Goal: Complete application form

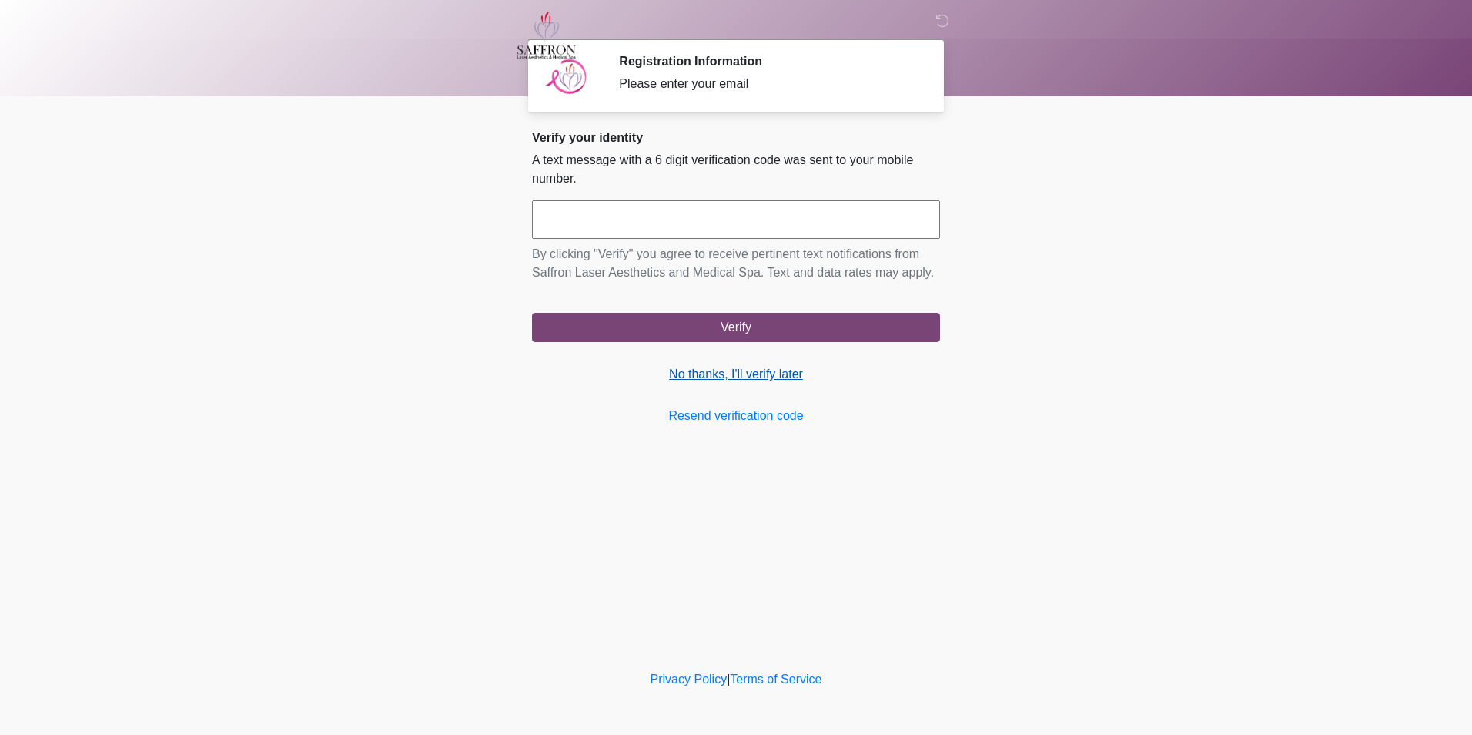
click at [718, 373] on link "No thanks, I'll verify later" at bounding box center [736, 374] width 408 height 18
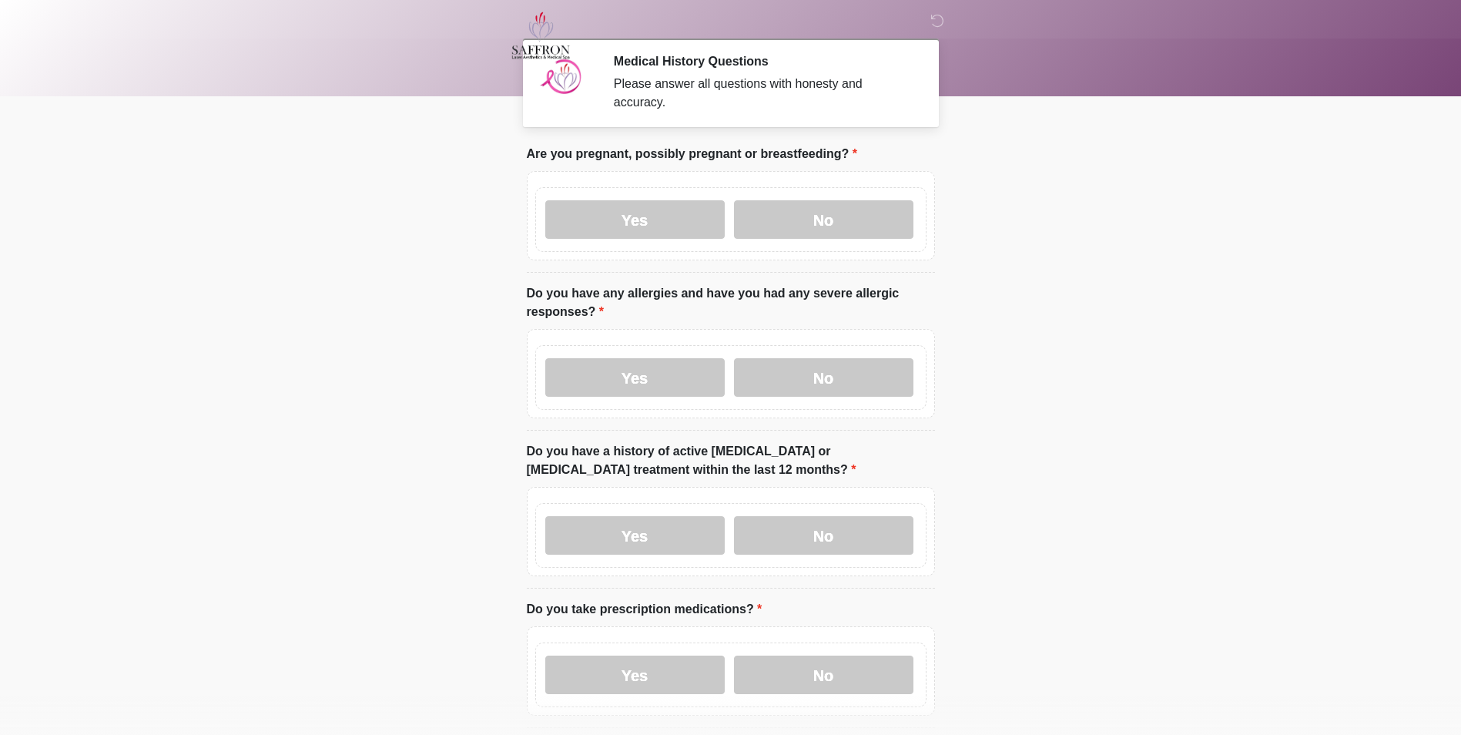
drag, startPoint x: 537, startPoint y: 391, endPoint x: 437, endPoint y: 370, distance: 102.4
click at [437, 370] on body "‎ ‎ ‎ Medical History Questions Please answer all questions with honesty and ac…" at bounding box center [730, 367] width 1461 height 735
click at [814, 225] on div "Yes No" at bounding box center [730, 219] width 391 height 65
click at [814, 204] on label "No" at bounding box center [823, 219] width 179 height 38
click at [775, 368] on label "No" at bounding box center [823, 377] width 179 height 38
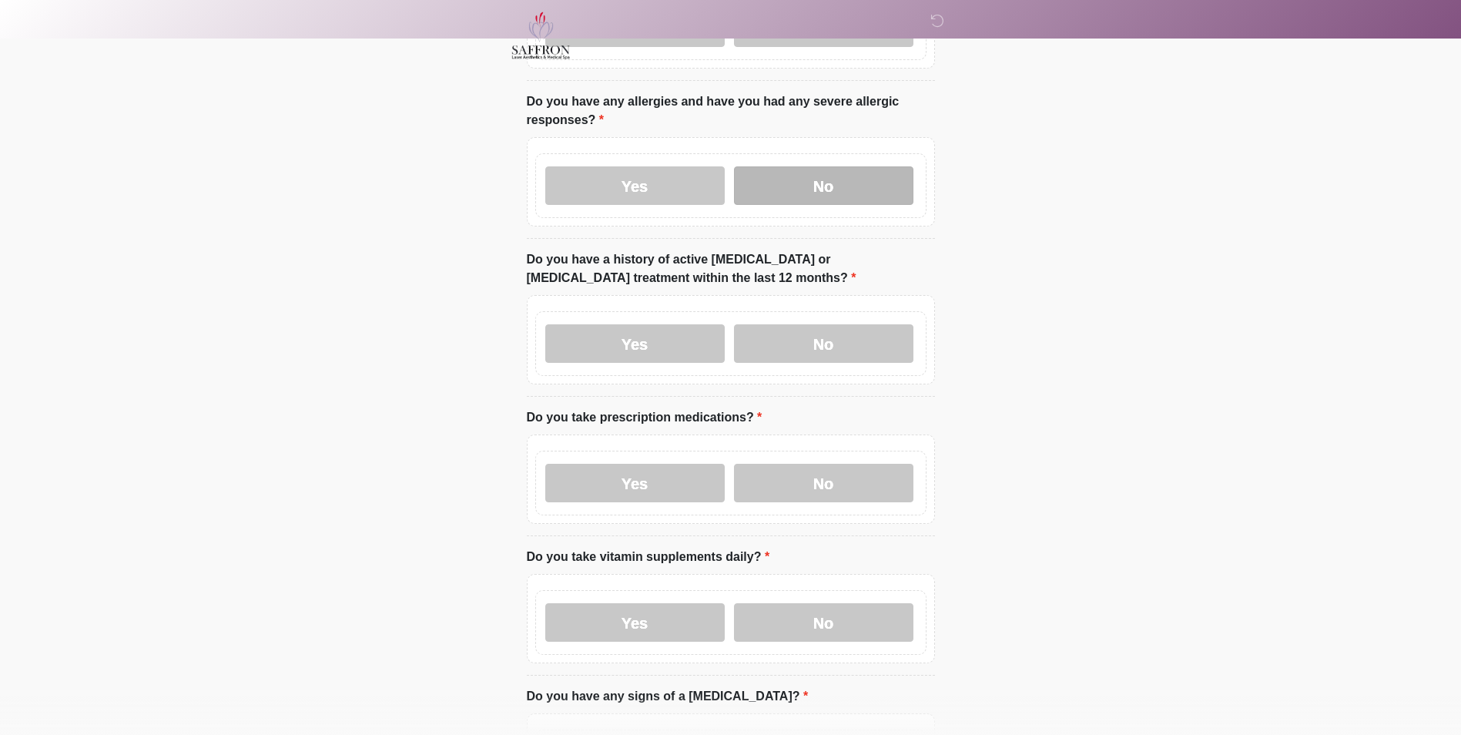
scroll to position [191, 0]
click at [775, 347] on label "No" at bounding box center [823, 344] width 179 height 38
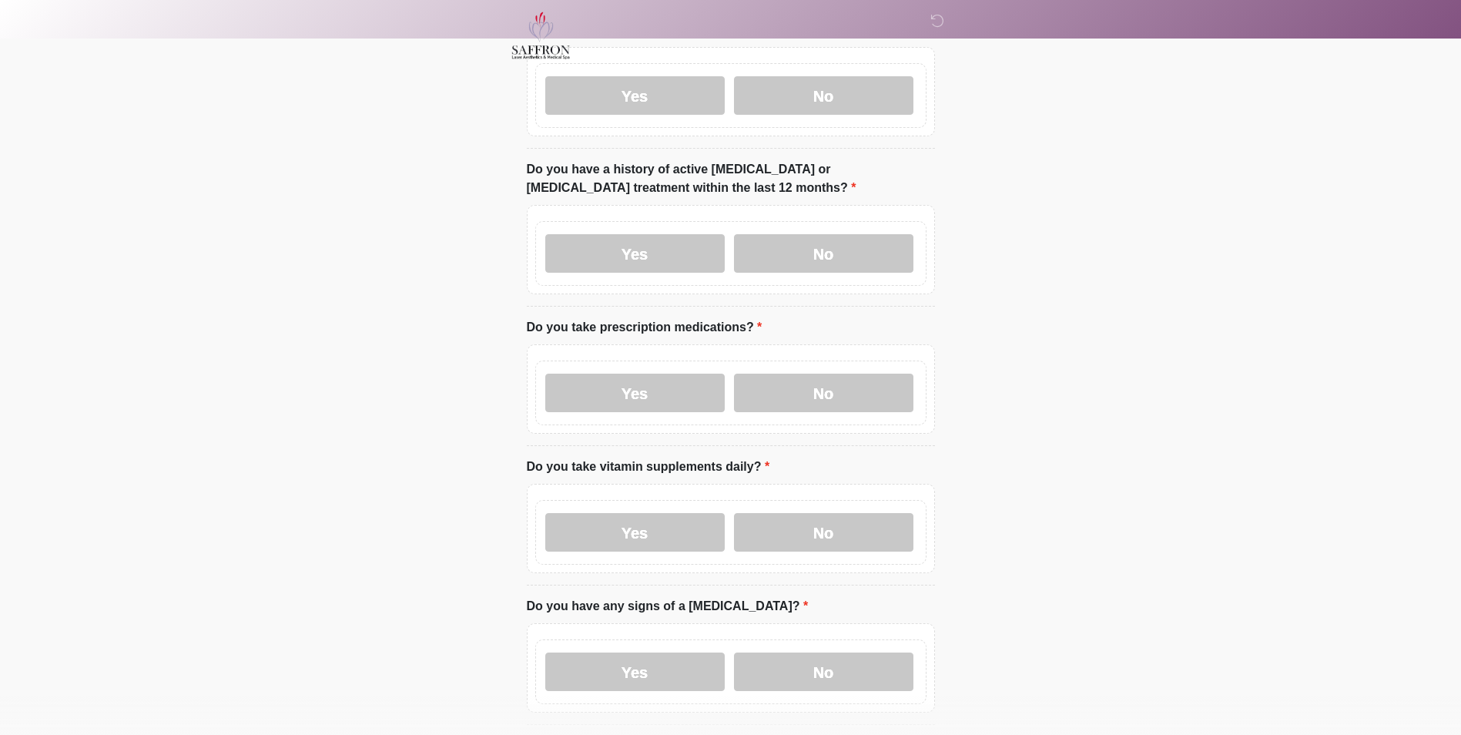
scroll to position [283, 0]
click at [710, 382] on label "Yes" at bounding box center [634, 392] width 179 height 38
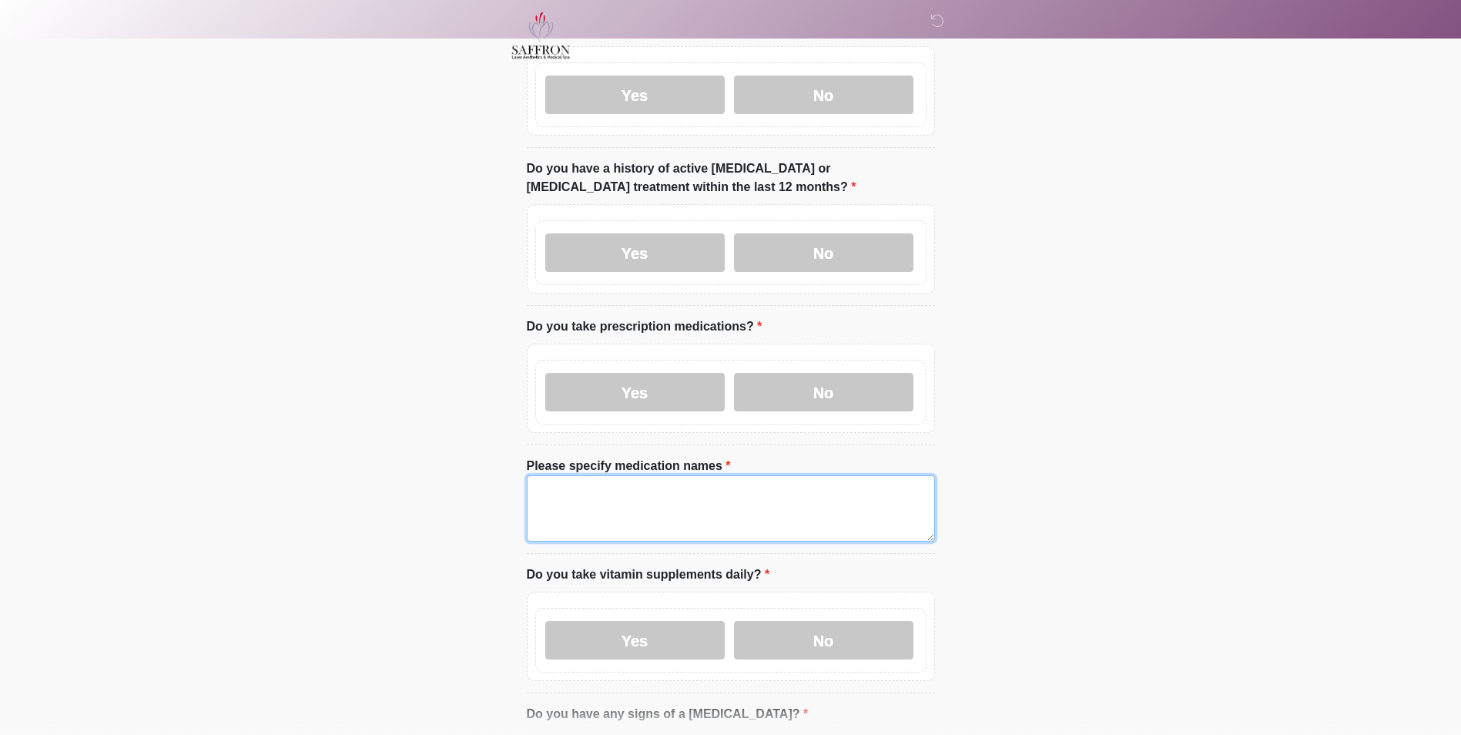
click at [700, 476] on textarea "Please specify medication names" at bounding box center [731, 508] width 408 height 66
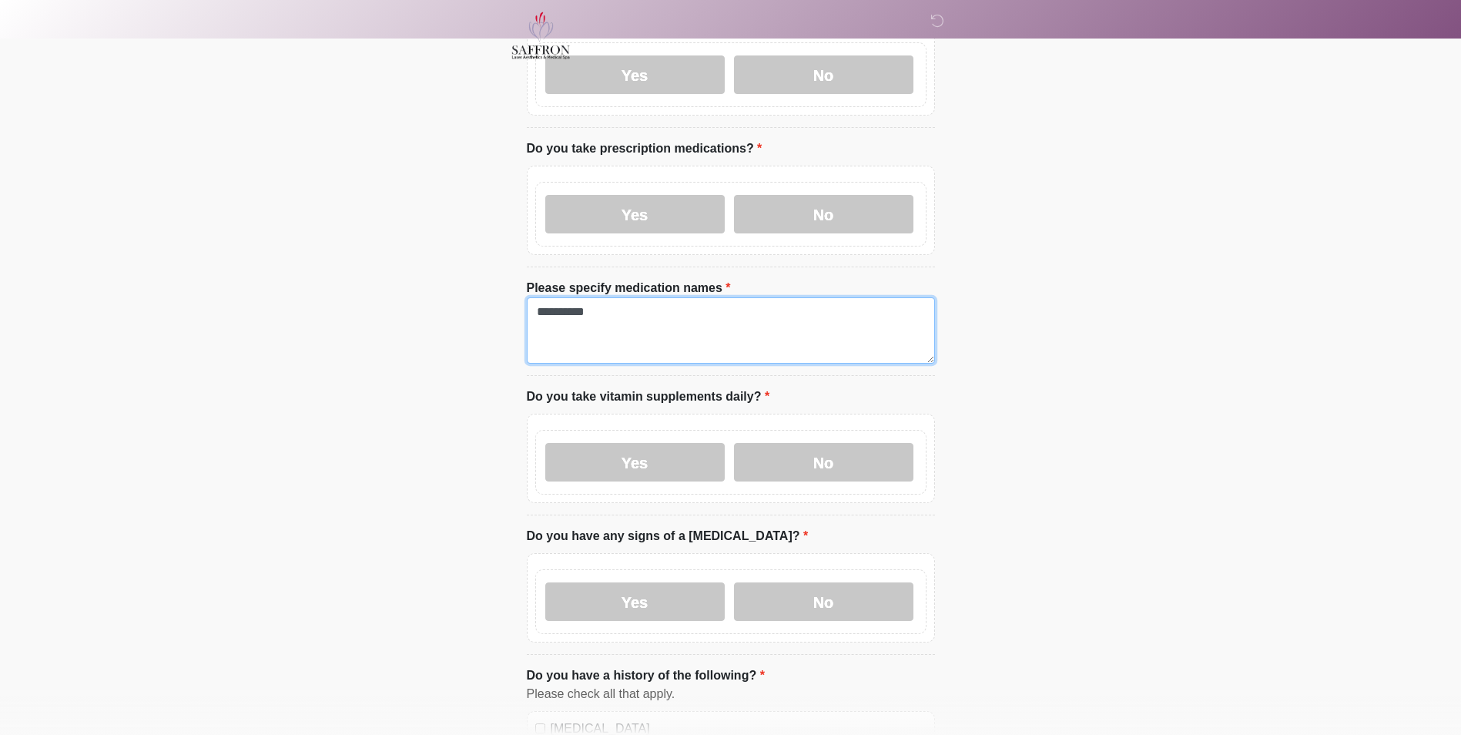
scroll to position [465, 0]
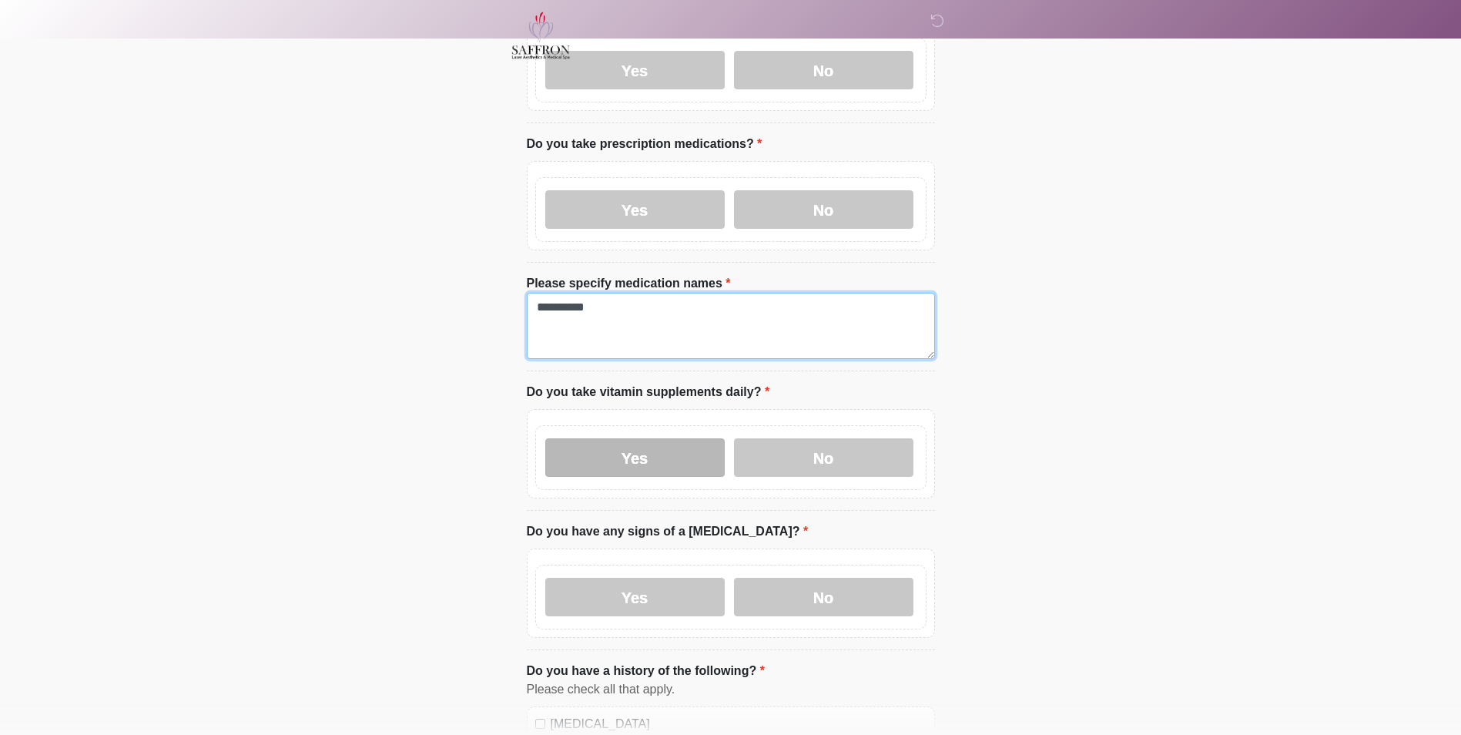
type textarea "**********"
click at [670, 453] on label "Yes" at bounding box center [634, 457] width 179 height 38
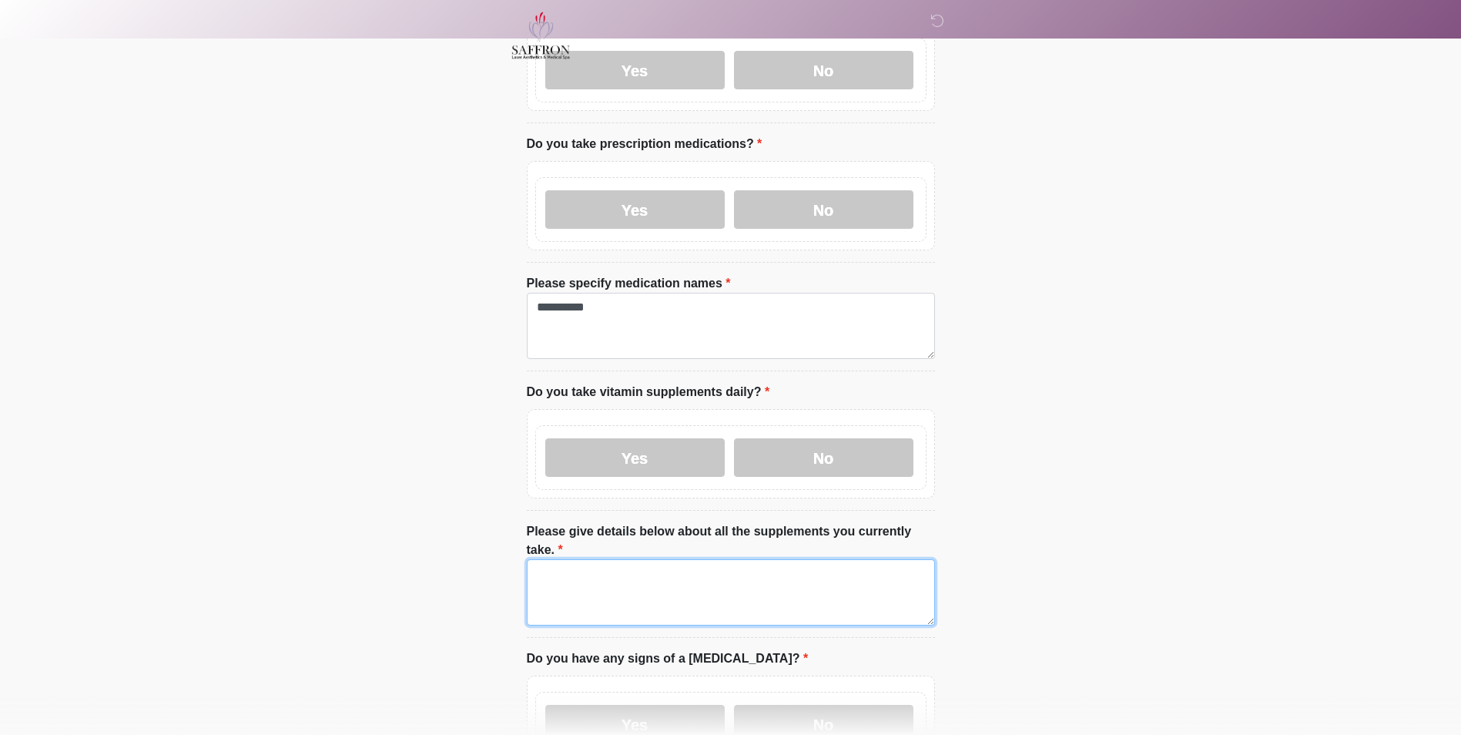
click at [668, 559] on textarea "Please give details below about all the supplements you currently take." at bounding box center [731, 592] width 408 height 66
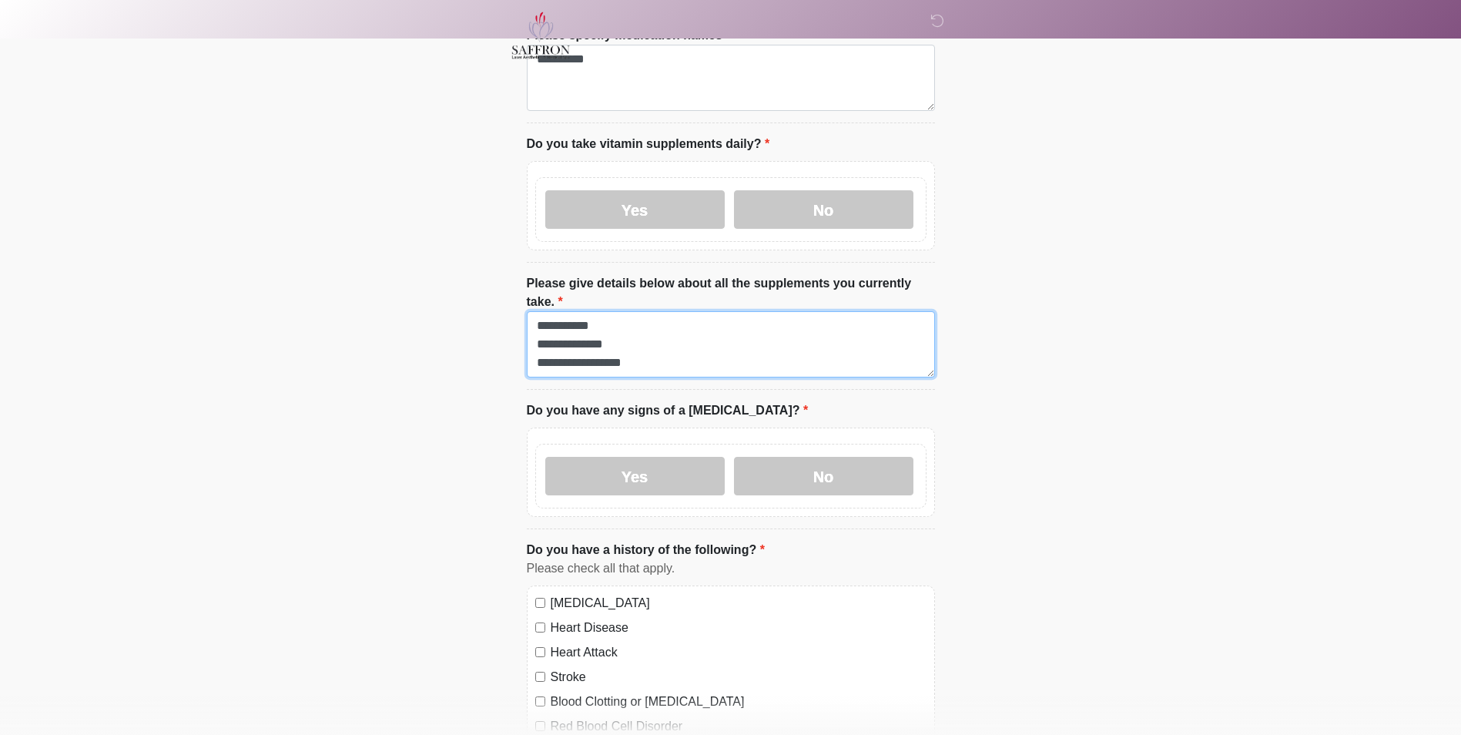
scroll to position [714, 0]
type textarea "**********"
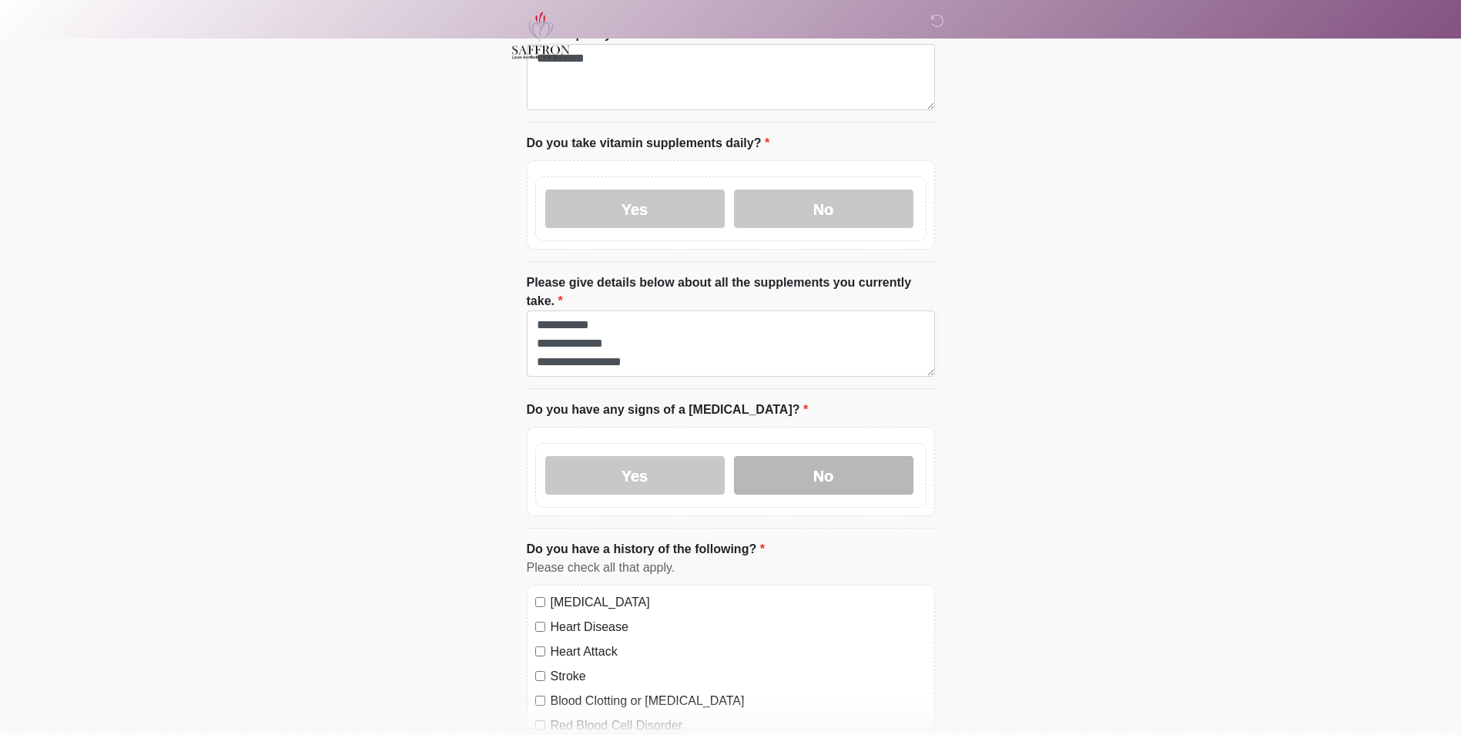
click at [827, 456] on label "No" at bounding box center [823, 475] width 179 height 38
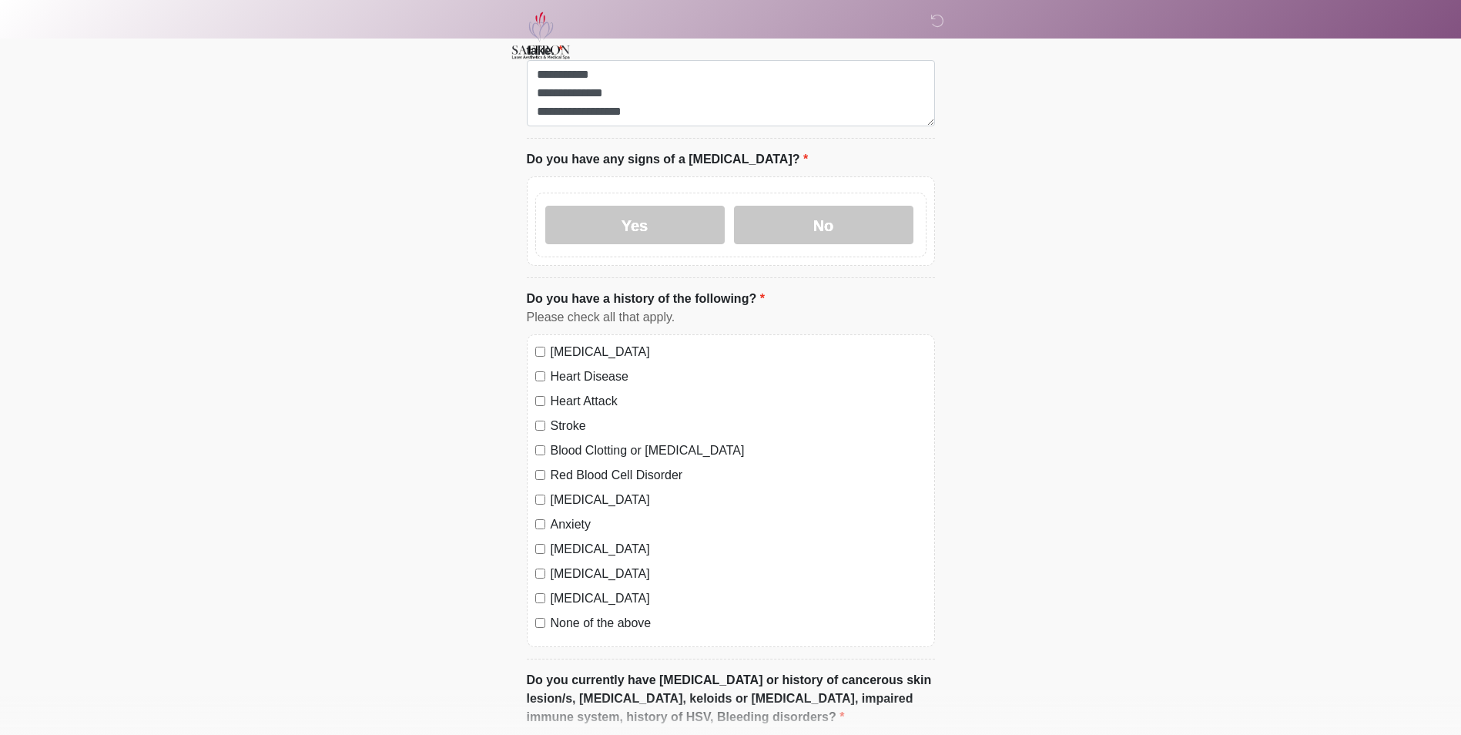
scroll to position [965, 0]
click at [642, 613] on label "None of the above" at bounding box center [738, 622] width 376 height 18
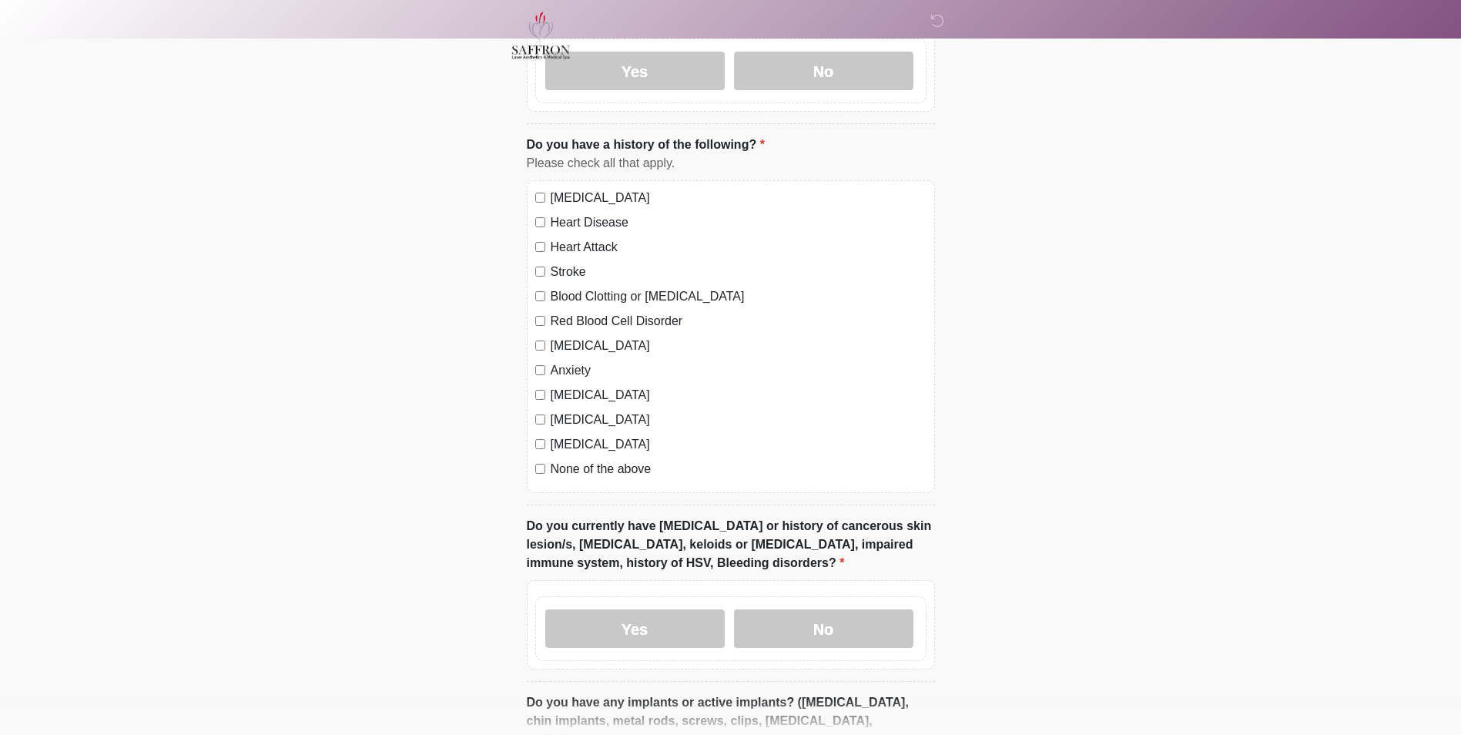
scroll to position [1117, 0]
click at [775, 610] on label "No" at bounding box center [823, 629] width 179 height 38
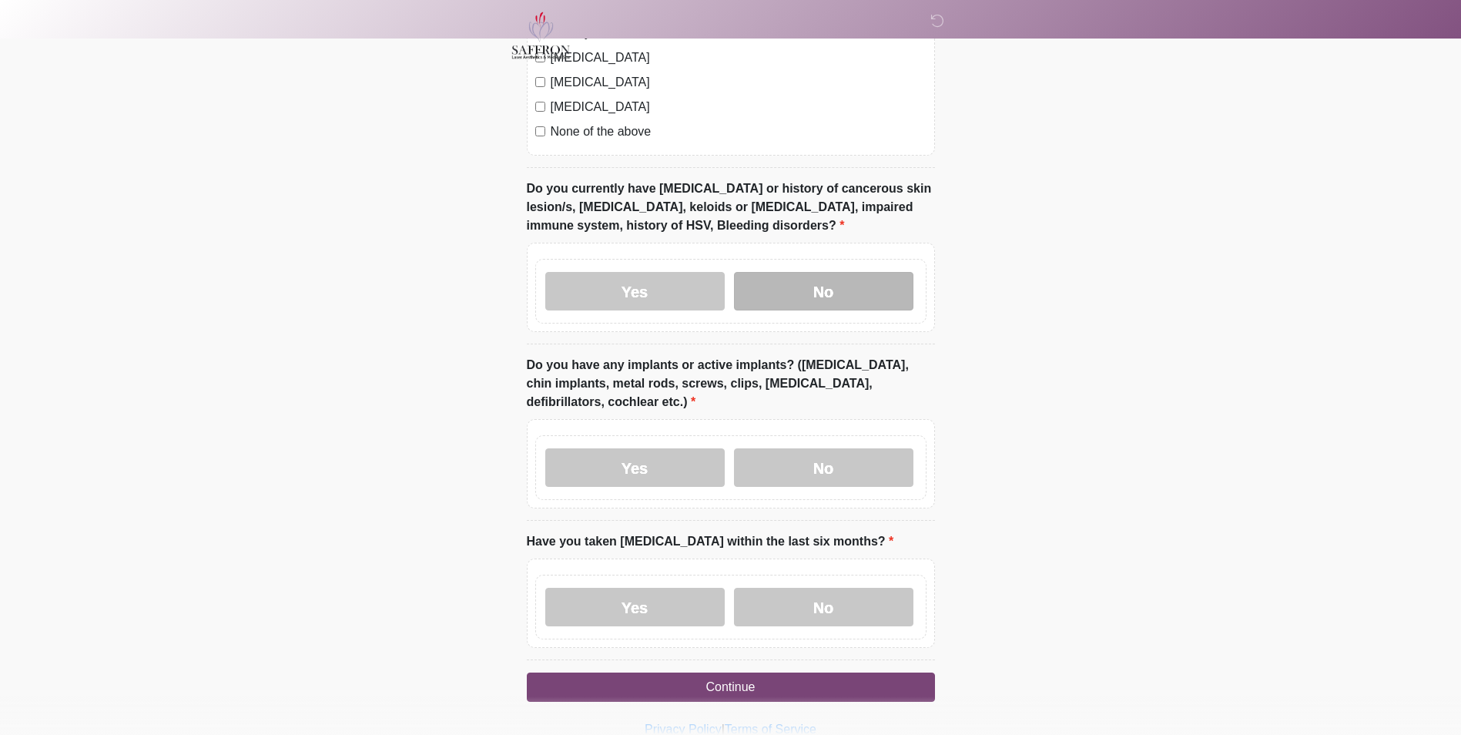
scroll to position [1454, 0]
click at [798, 449] on label "No" at bounding box center [823, 468] width 179 height 38
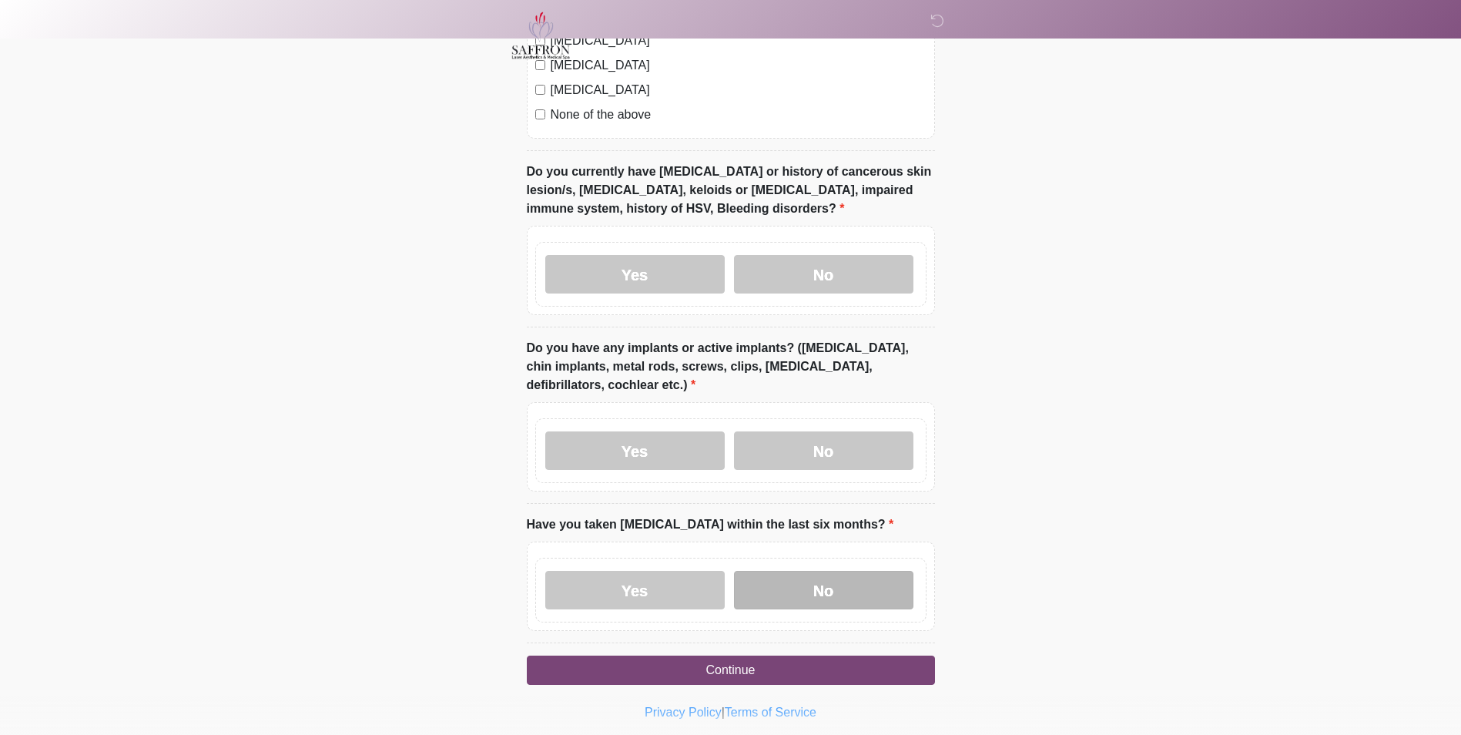
click at [816, 571] on label "No" at bounding box center [823, 590] width 179 height 38
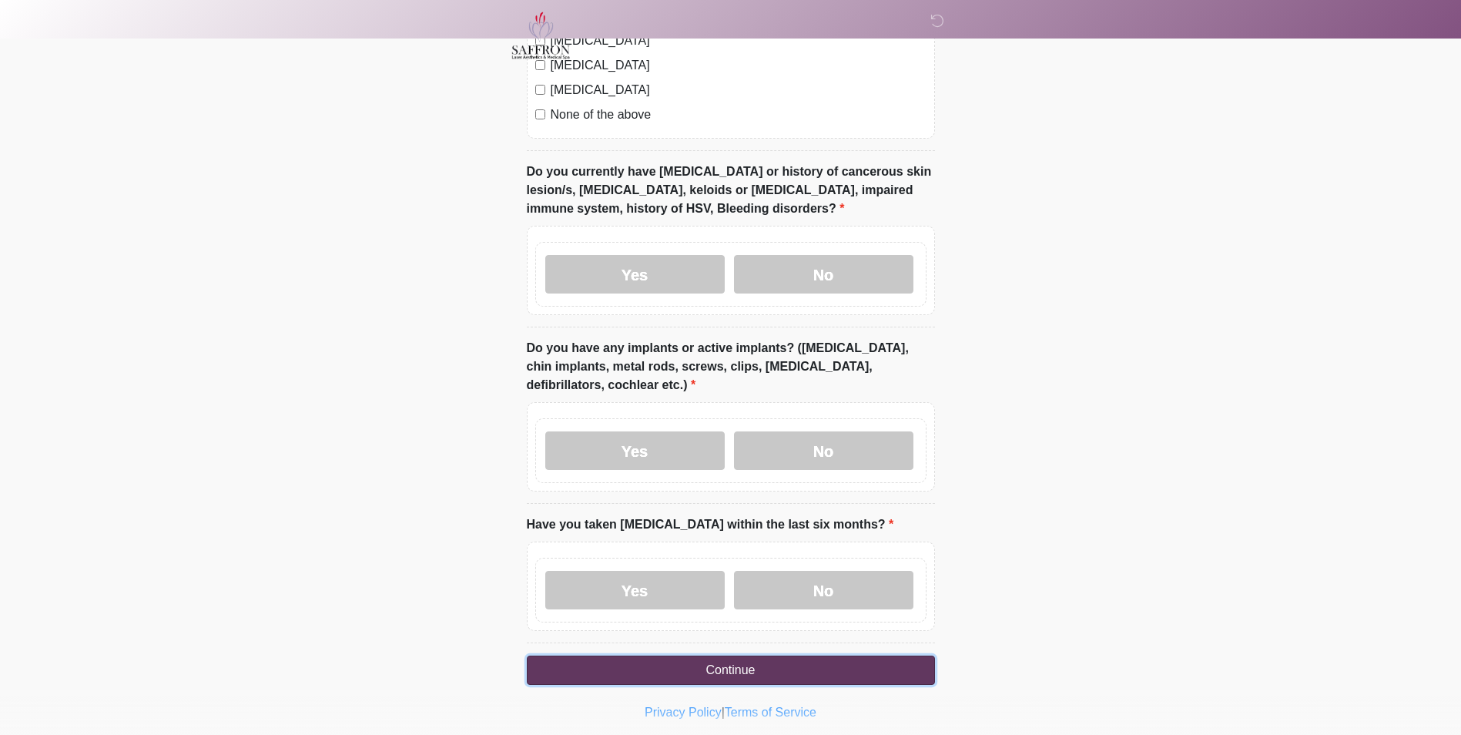
click at [816, 655] on button "Continue" at bounding box center [731, 669] width 408 height 29
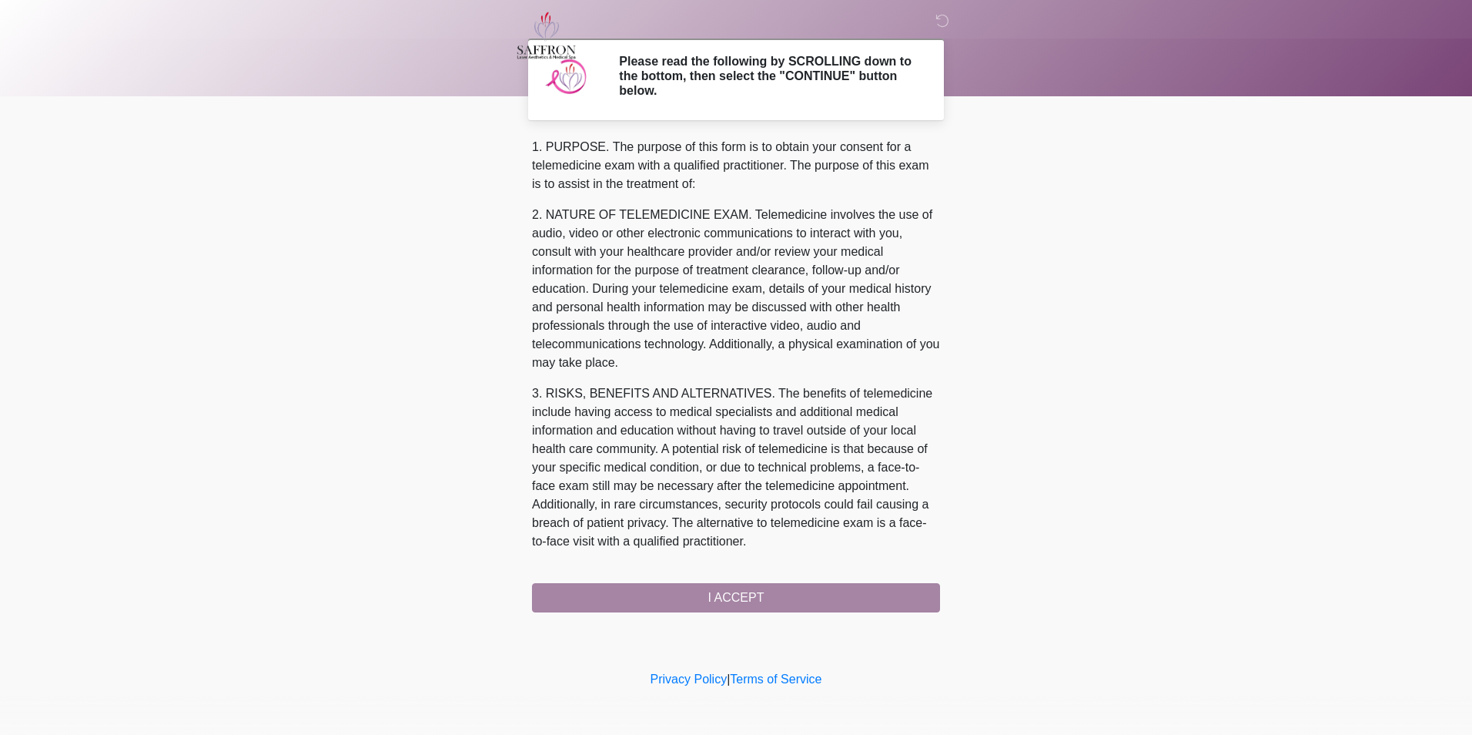
scroll to position [416, 0]
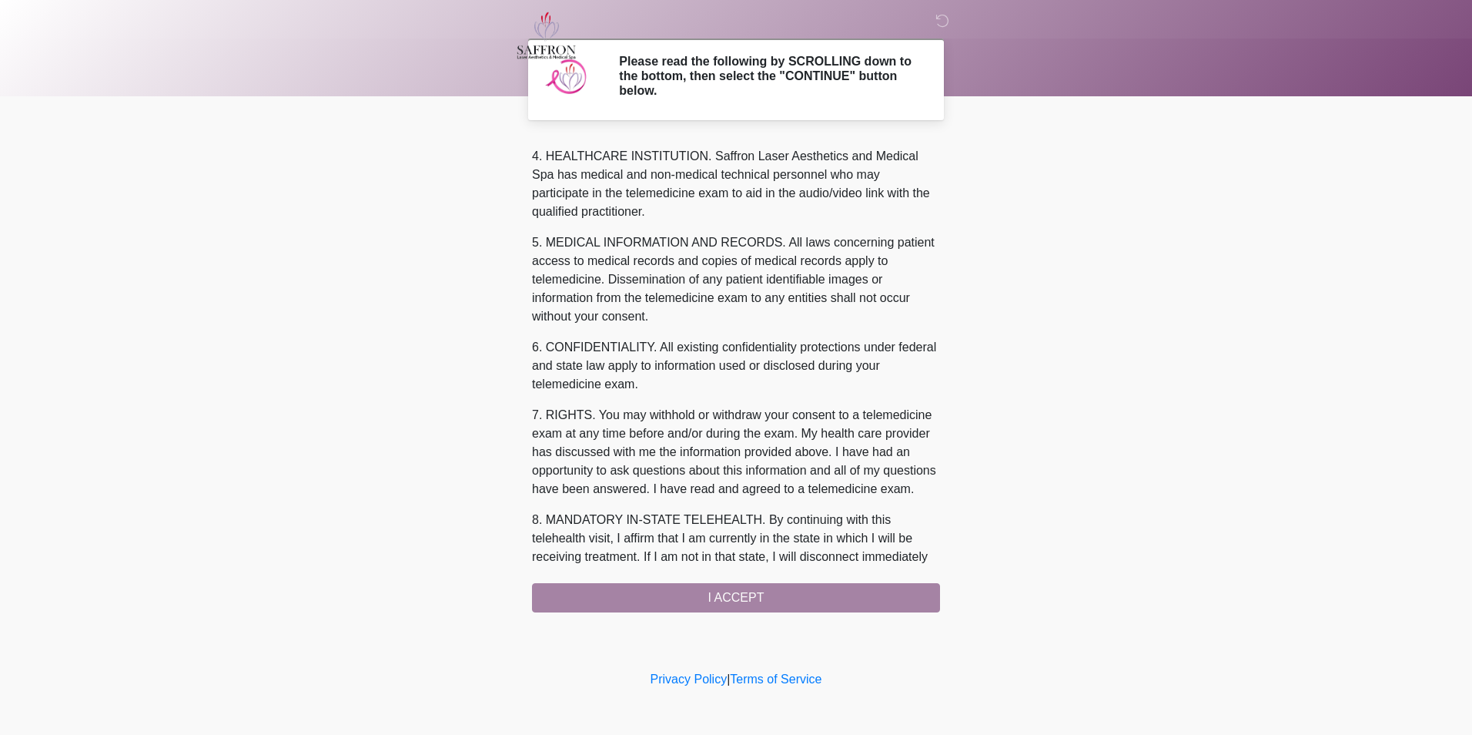
click at [782, 611] on div "1. PURPOSE. The purpose of this form is to obtain your consent for a telemedici…" at bounding box center [736, 375] width 408 height 474
click at [780, 601] on div "1. PURPOSE. The purpose of this form is to obtain your consent for a telemedici…" at bounding box center [736, 375] width 408 height 474
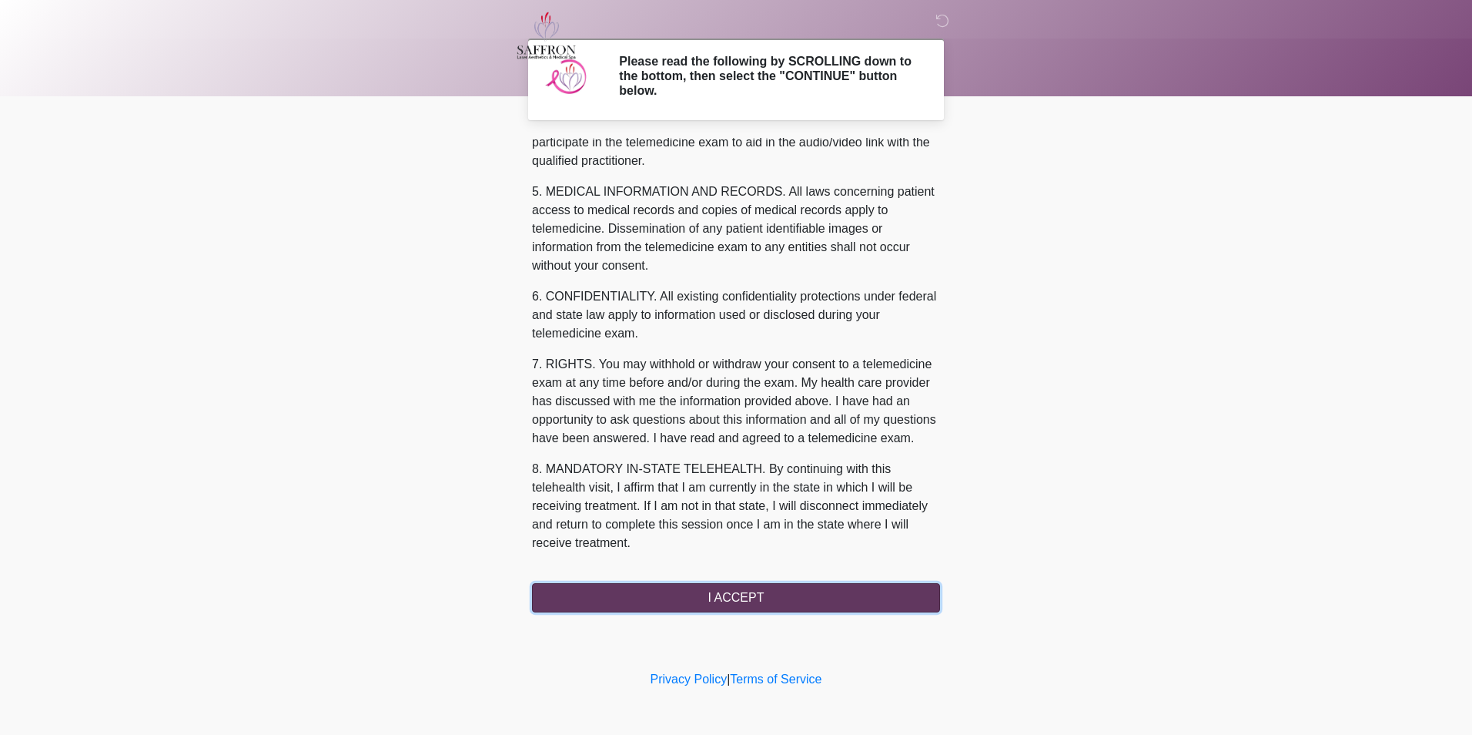
click at [760, 604] on button "I ACCEPT" at bounding box center [736, 597] width 408 height 29
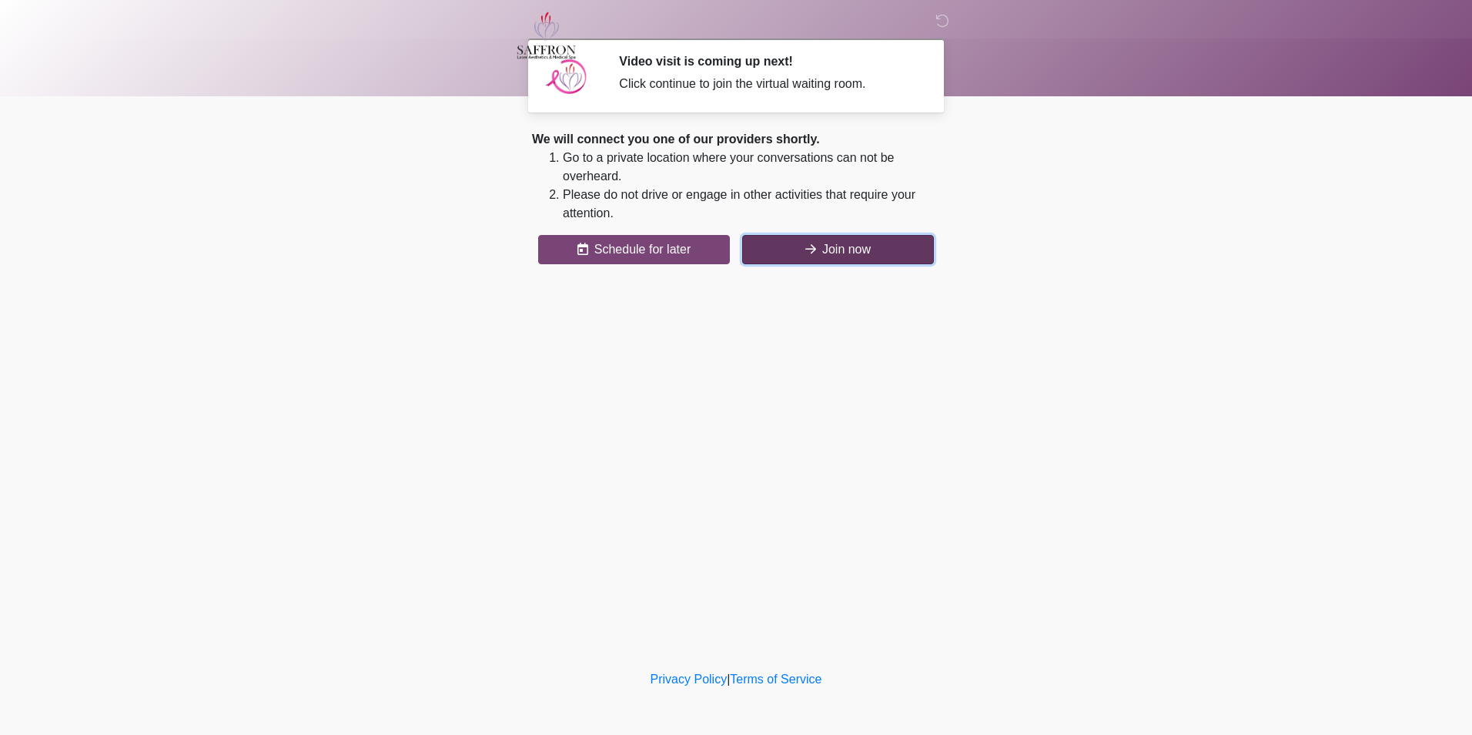
click at [808, 251] on icon at bounding box center [810, 249] width 11 height 12
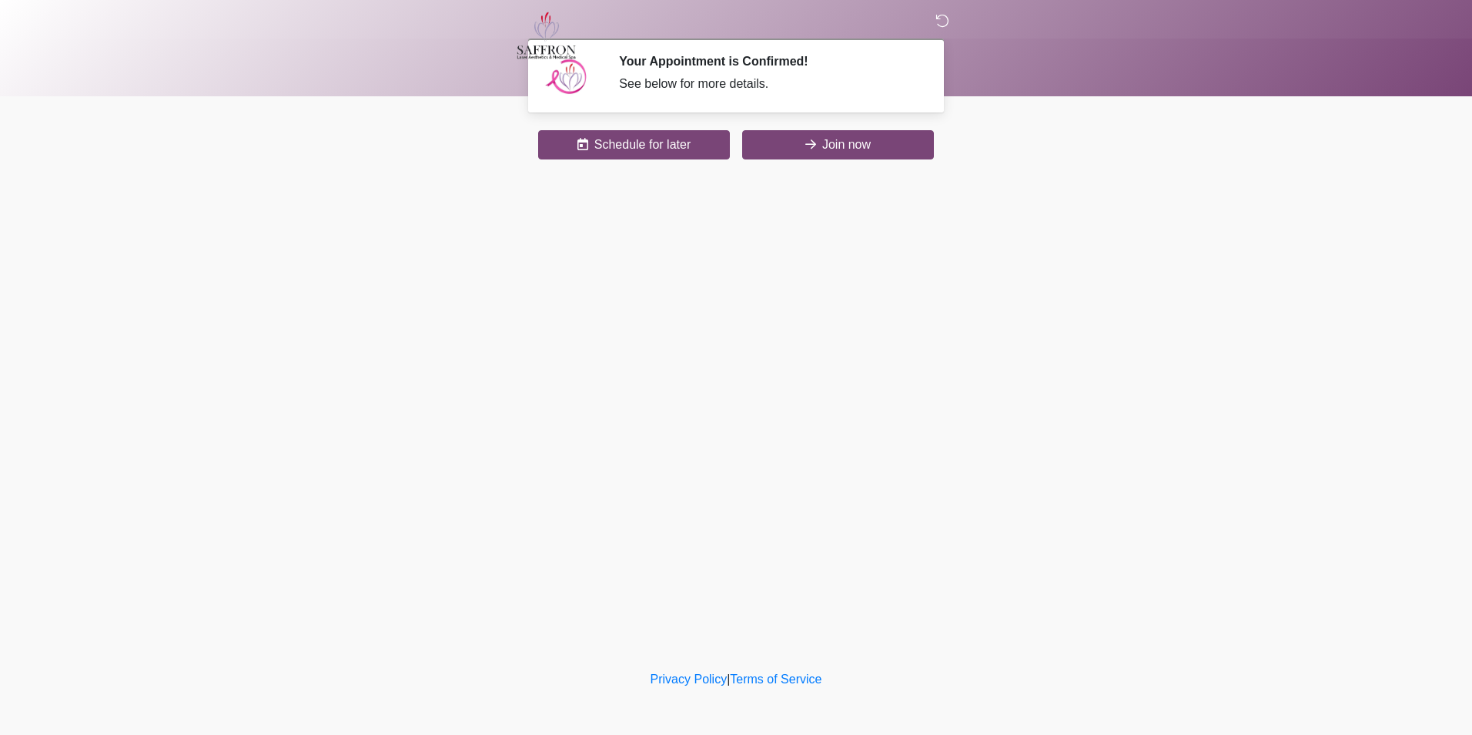
click at [945, 22] on icon at bounding box center [942, 21] width 14 height 14
